Goal: Entertainment & Leisure: Consume media (video, audio)

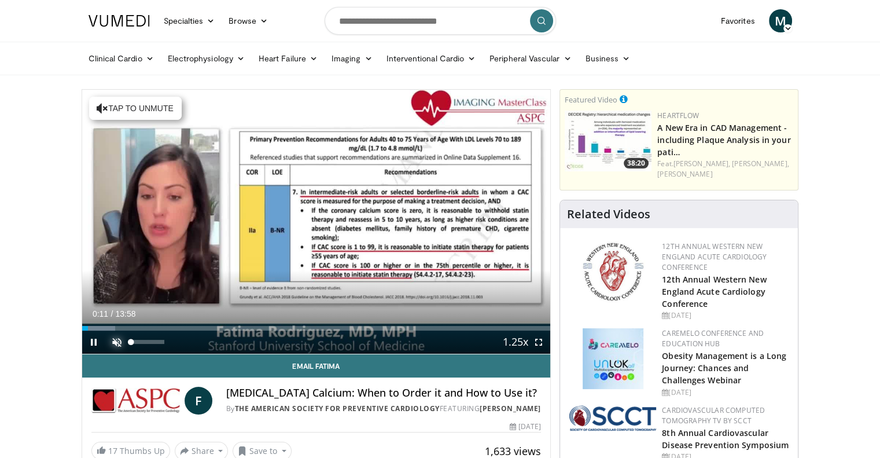
click at [110, 337] on span "Video Player" at bounding box center [116, 341] width 23 height 23
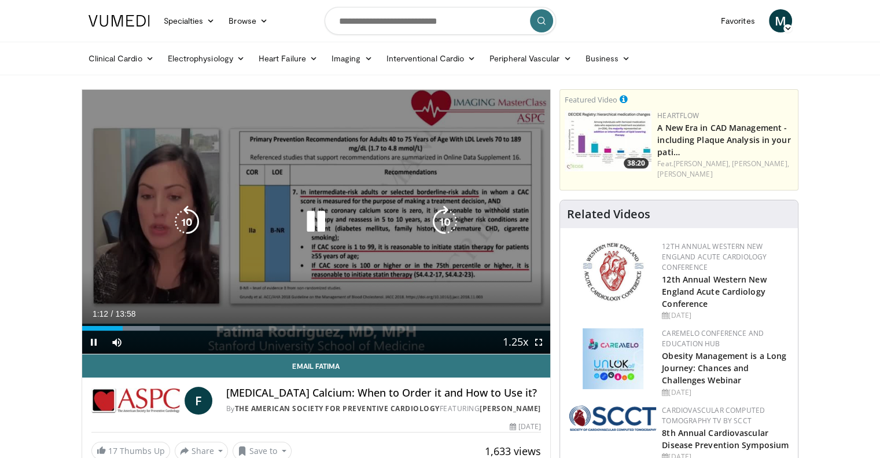
click at [313, 224] on icon "Video Player" at bounding box center [316, 221] width 32 height 32
